Goal: Task Accomplishment & Management: Manage account settings

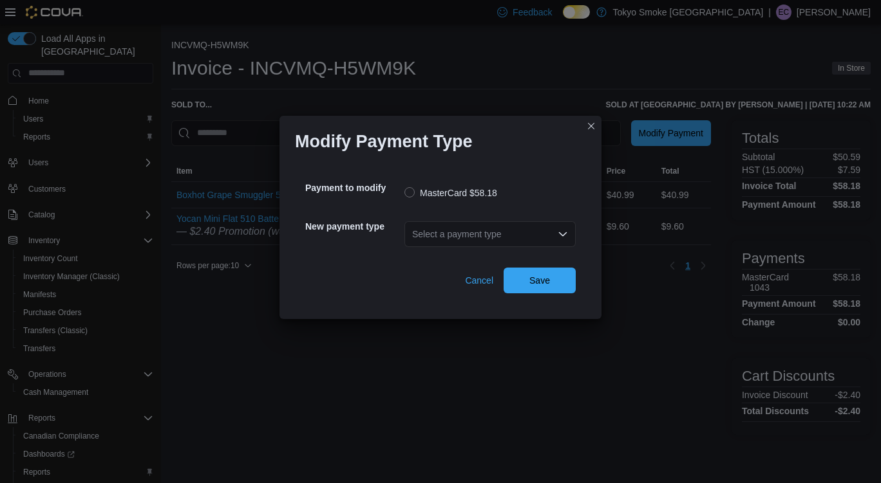
click at [500, 228] on div "Select a payment type" at bounding box center [489, 234] width 171 height 26
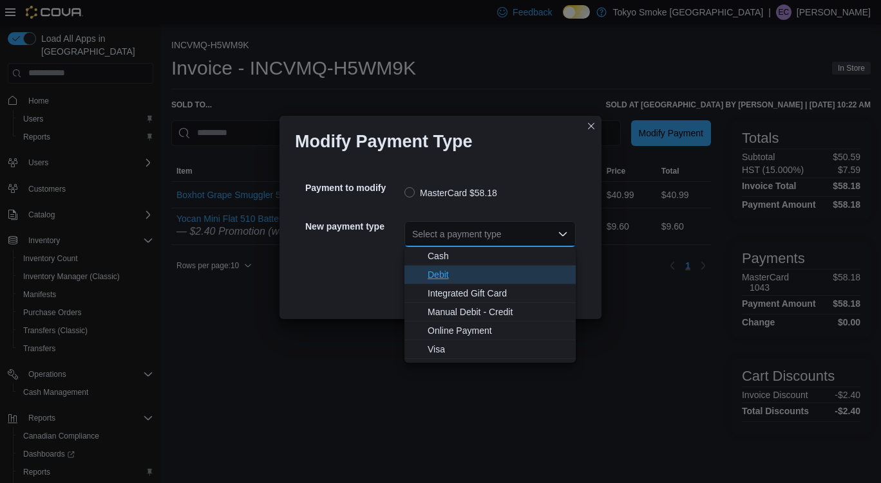
click at [458, 272] on span "Debit" at bounding box center [497, 274] width 140 height 13
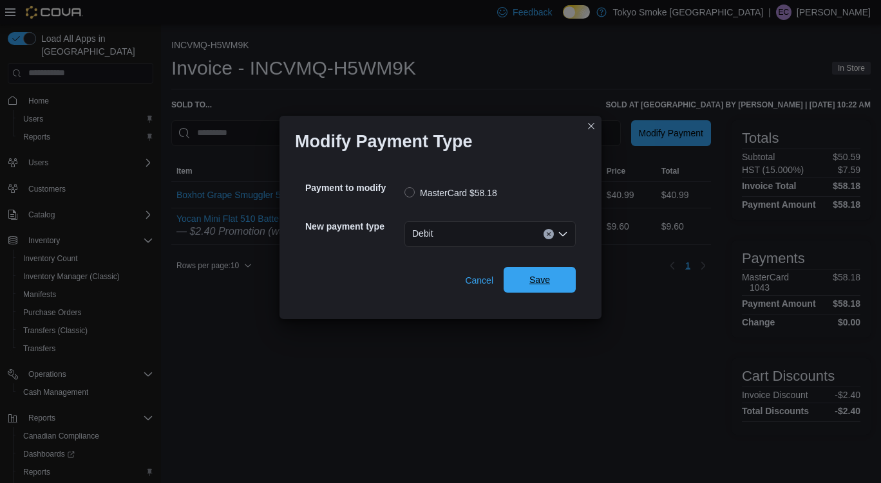
click at [550, 291] on span "Save" at bounding box center [539, 280] width 57 height 26
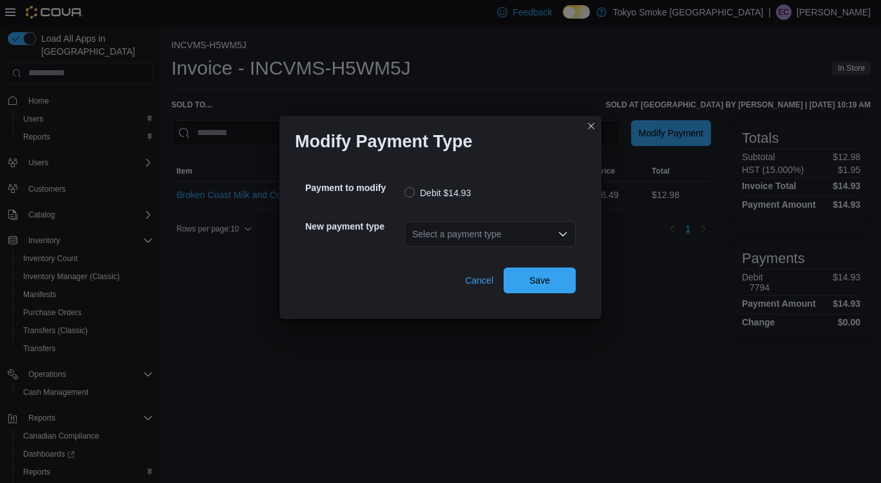
click at [485, 224] on div "Select a payment type" at bounding box center [489, 234] width 171 height 26
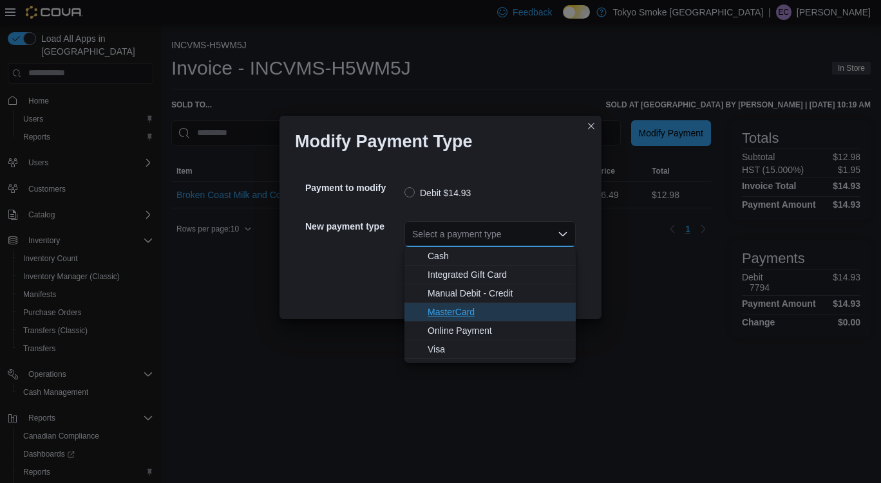
click at [452, 313] on span "MasterCard" at bounding box center [497, 312] width 140 height 13
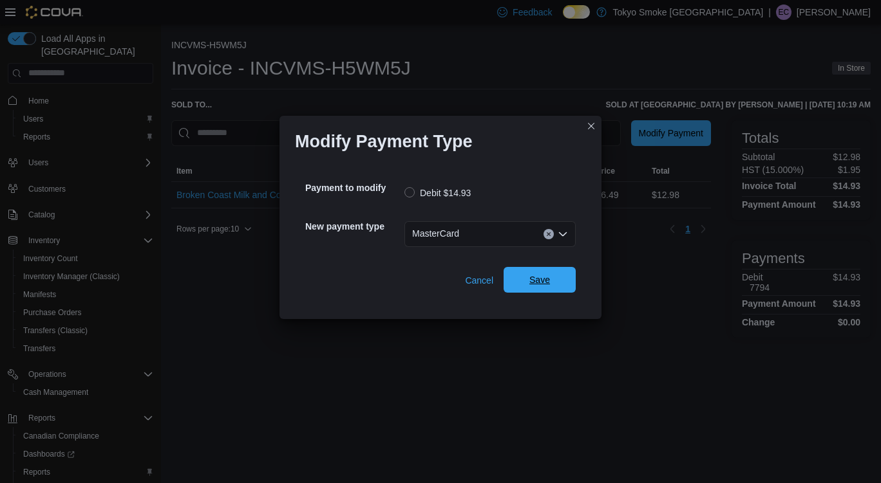
click at [541, 288] on span "Save" at bounding box center [539, 280] width 57 height 26
click at [449, 241] on div "Select a payment type" at bounding box center [489, 234] width 171 height 26
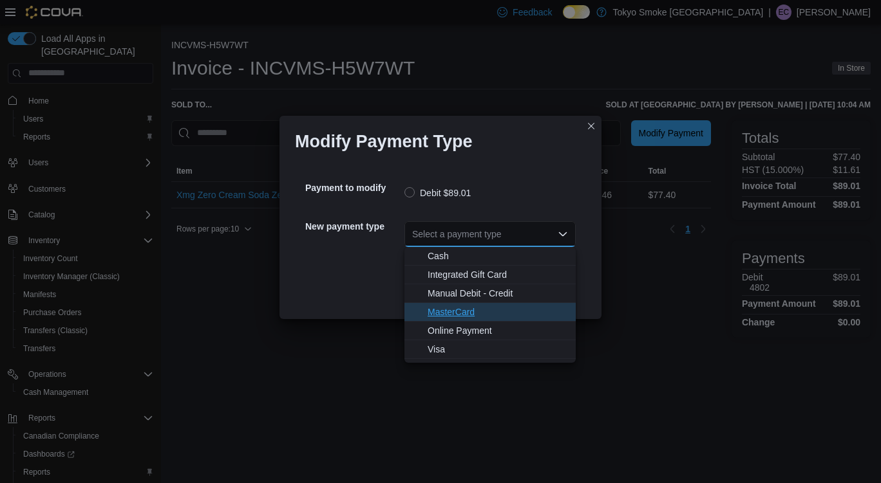
click at [472, 307] on span "MasterCard" at bounding box center [497, 312] width 140 height 13
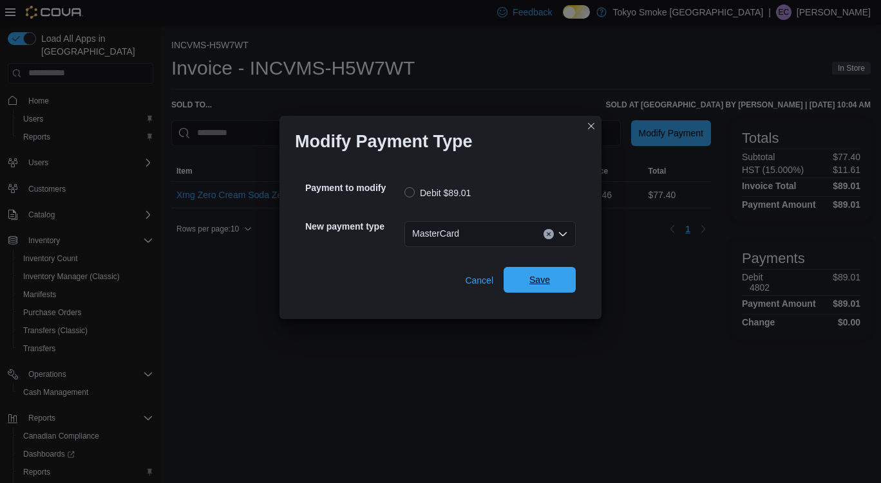
click at [539, 279] on span "Save" at bounding box center [539, 280] width 21 height 13
click at [457, 244] on div "Select a payment type" at bounding box center [489, 234] width 171 height 26
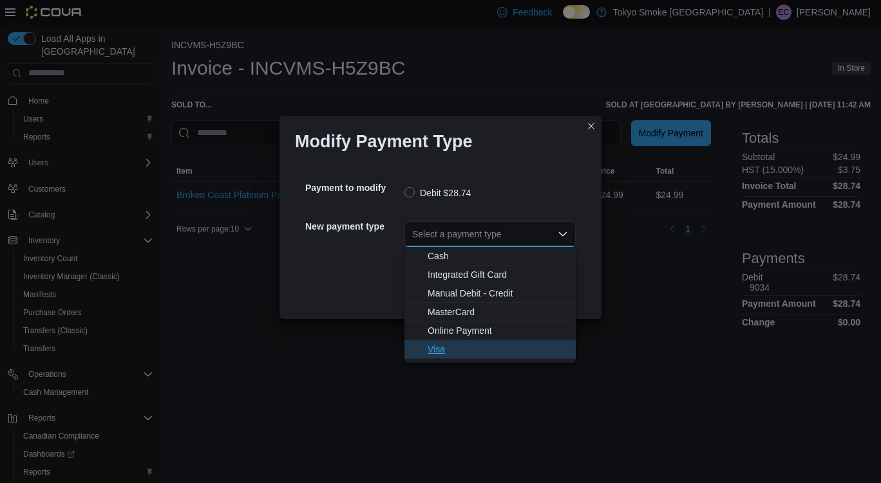
click at [456, 350] on span "Visa" at bounding box center [497, 349] width 140 height 13
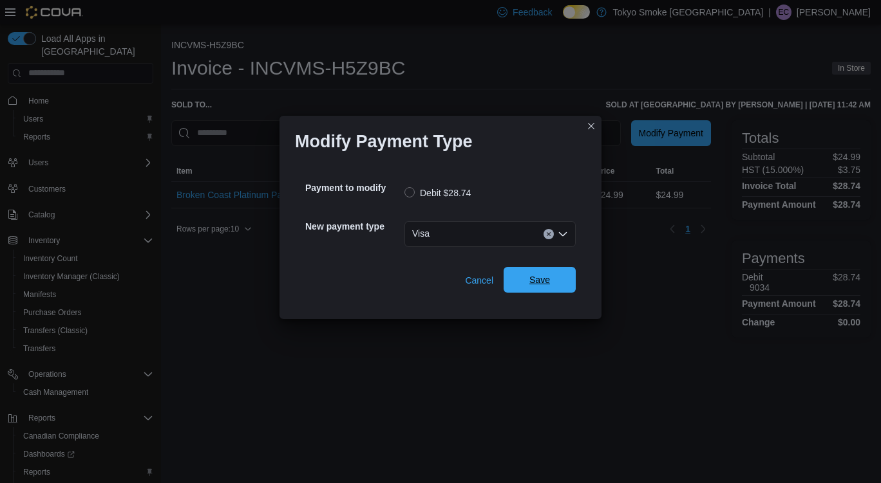
click at [545, 283] on span "Save" at bounding box center [539, 280] width 21 height 13
